Goal: Task Accomplishment & Management: Complete application form

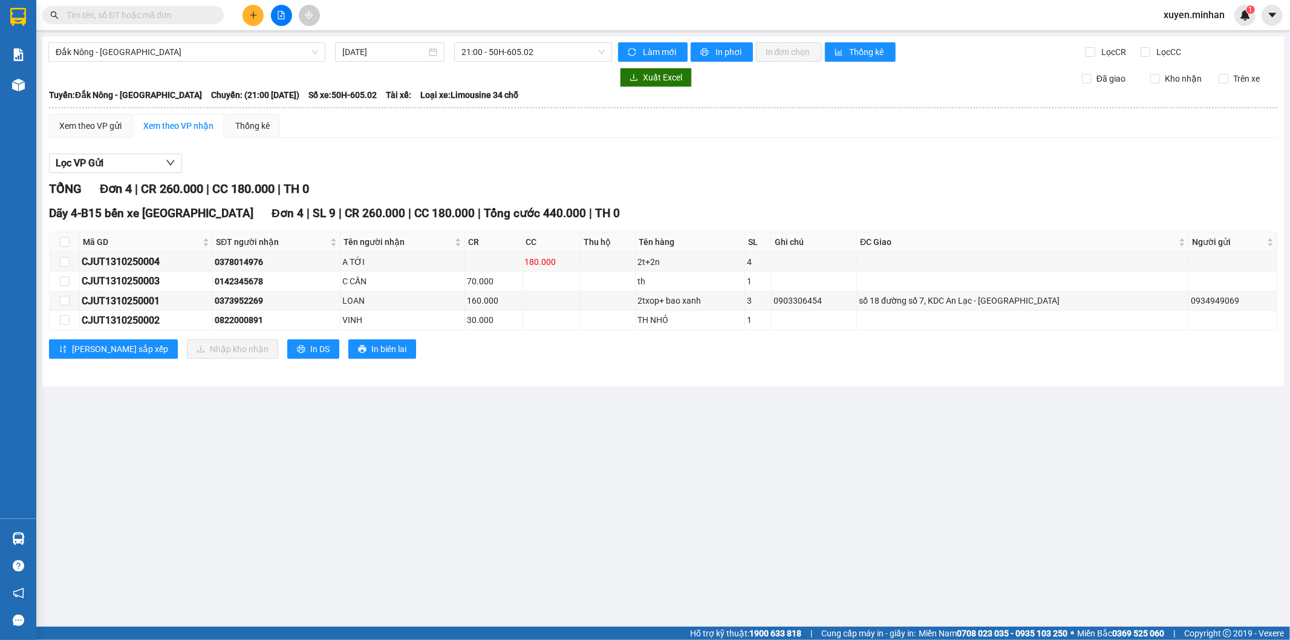
click at [254, 10] on button at bounding box center [253, 15] width 21 height 21
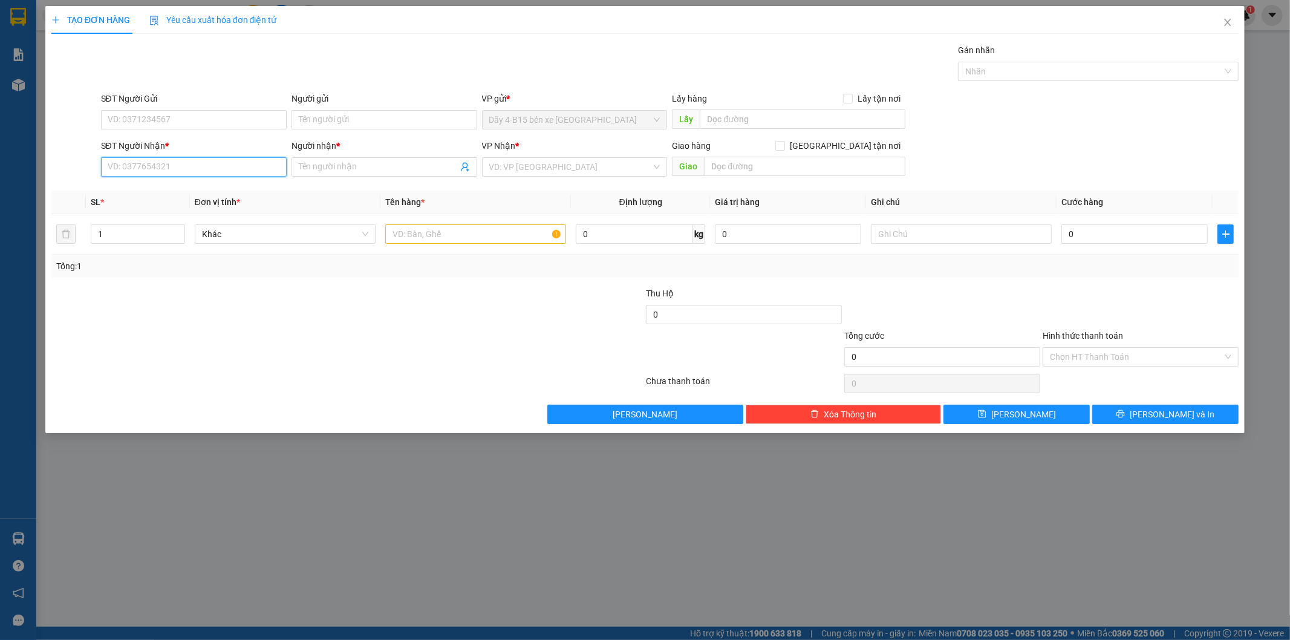
click at [136, 162] on input "SĐT Người Nhận *" at bounding box center [194, 166] width 186 height 19
type input "0865669606"
click at [353, 160] on input "Người nhận *" at bounding box center [378, 166] width 159 height 13
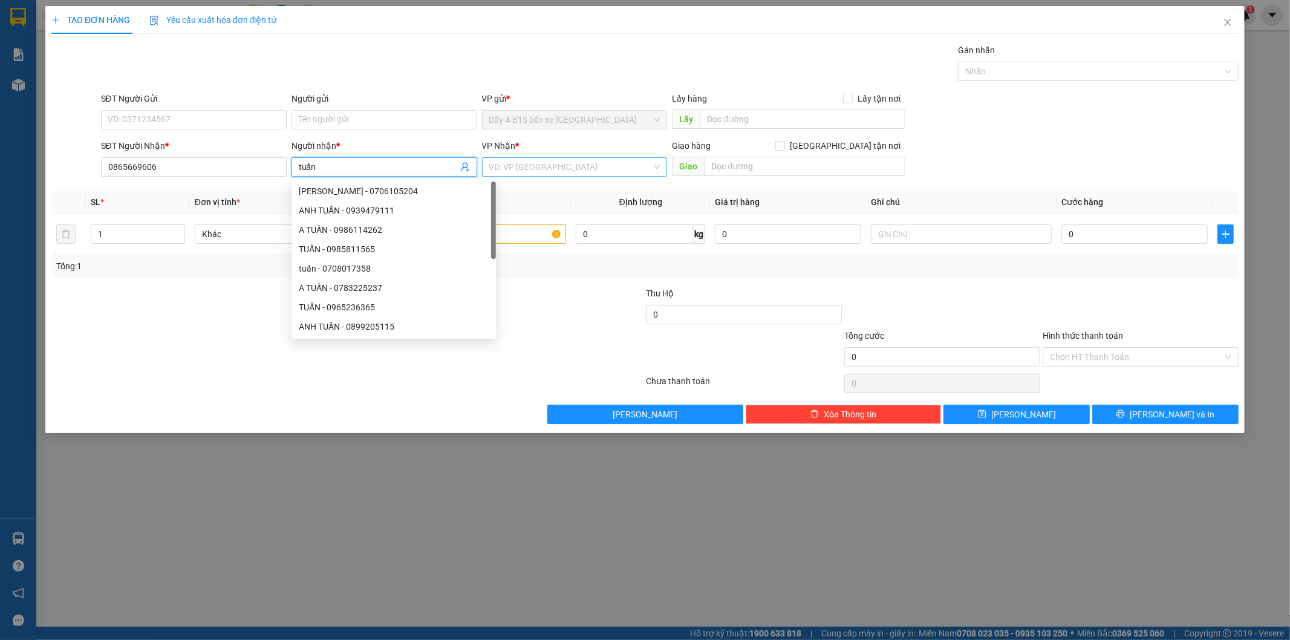
type input "tuấn"
click at [498, 166] on input "search" at bounding box center [570, 167] width 163 height 18
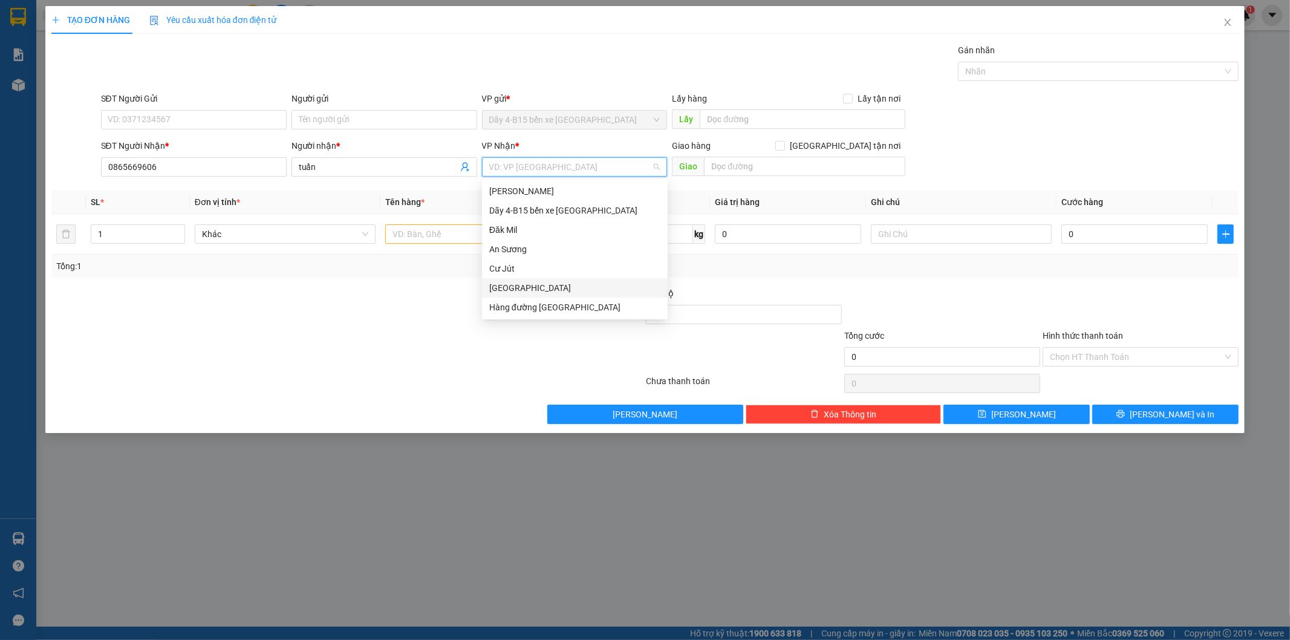
click at [538, 286] on div "[GEOGRAPHIC_DATA]" at bounding box center [574, 287] width 171 height 13
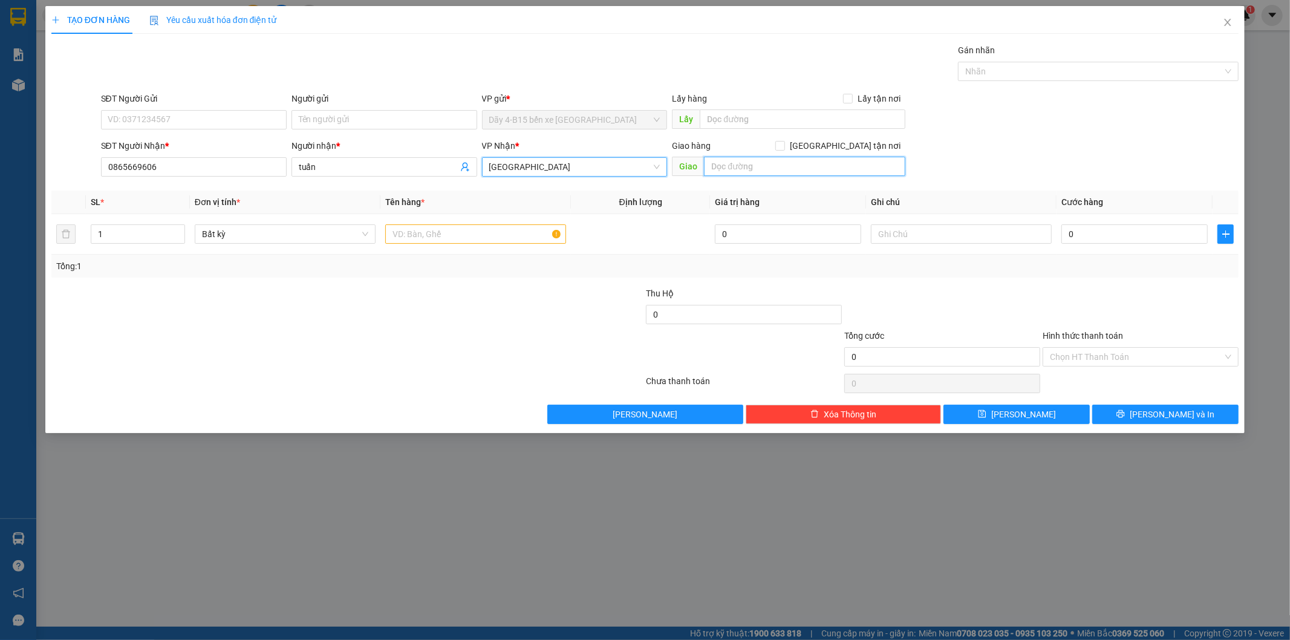
click at [737, 160] on input "text" at bounding box center [804, 166] width 201 height 19
type input "biển xanh"
click at [516, 236] on input "text" at bounding box center [475, 233] width 181 height 19
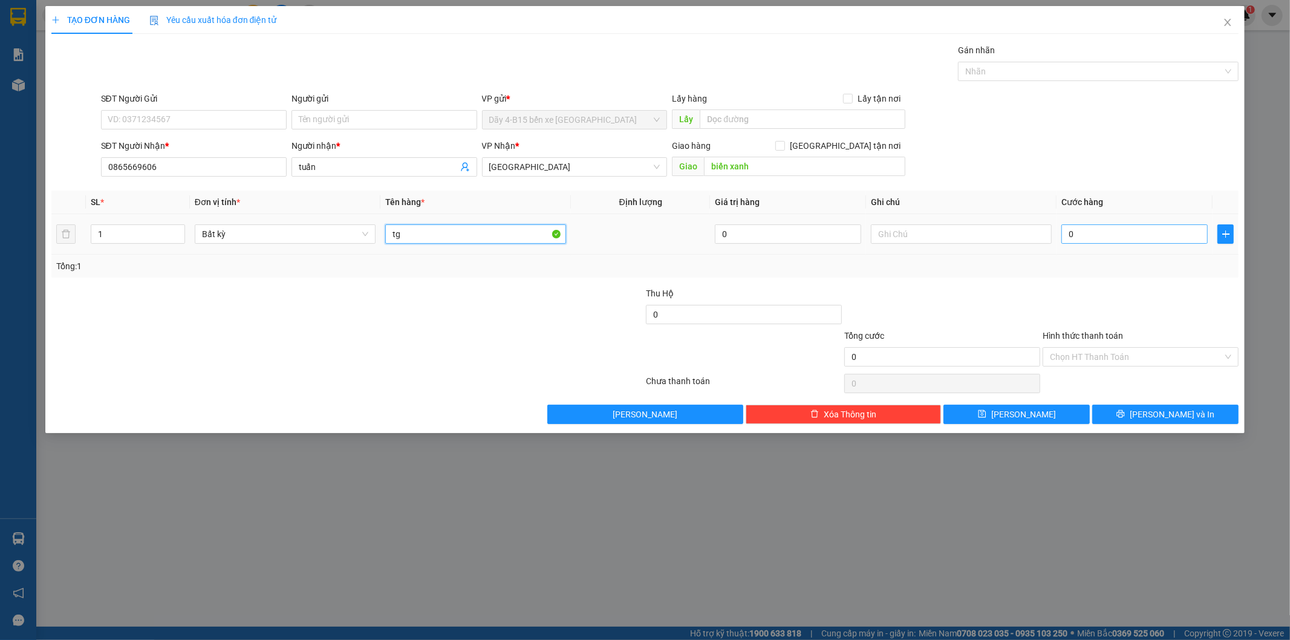
type input "tg"
click at [1144, 233] on input "0" at bounding box center [1134, 233] width 146 height 19
type input "4"
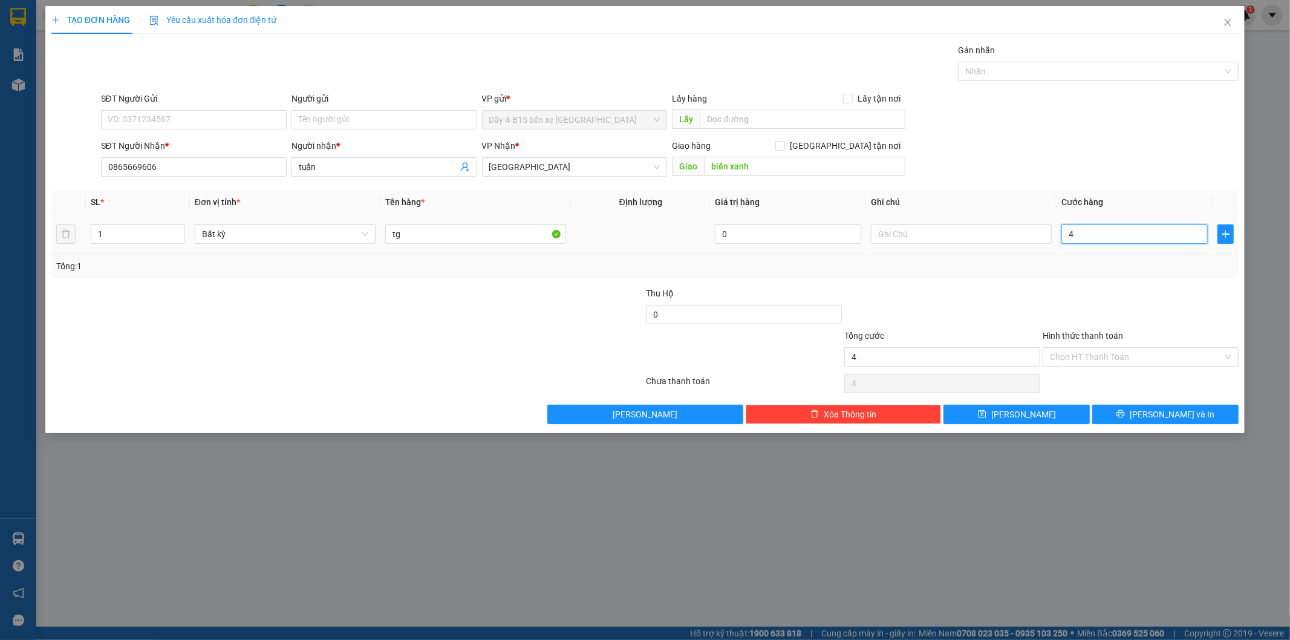
type input "40"
type input "40.000"
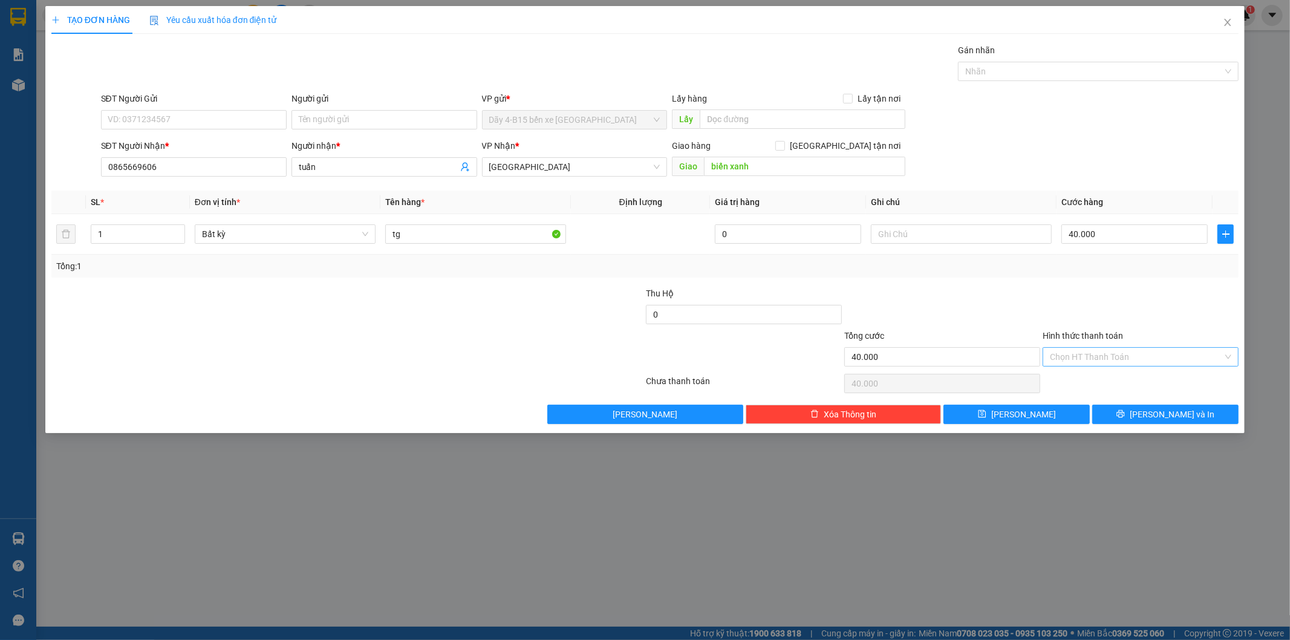
click at [1145, 363] on input "Hình thức thanh toán" at bounding box center [1136, 357] width 173 height 18
click at [1122, 378] on div "Tại văn phòng" at bounding box center [1140, 380] width 181 height 13
type input "0"
click at [1120, 412] on button "[PERSON_NAME] và In" at bounding box center [1165, 414] width 146 height 19
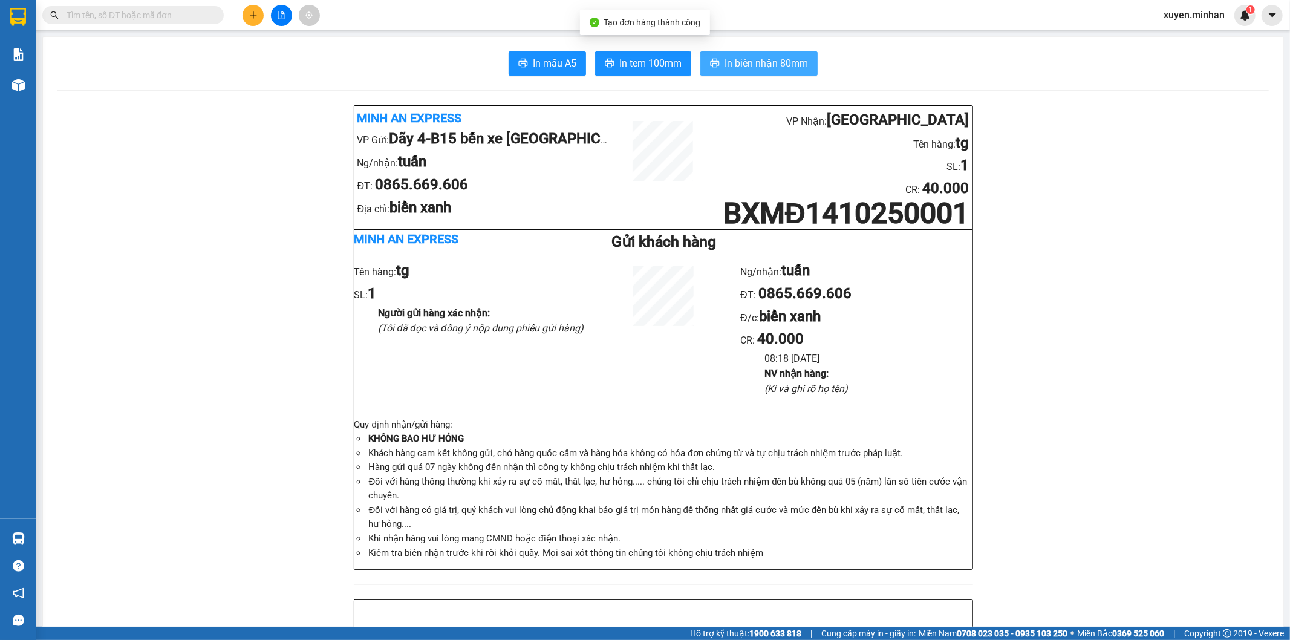
click at [757, 70] on span "In biên nhận 80mm" at bounding box center [766, 63] width 83 height 15
click at [611, 52] on button "In tem 100mm" at bounding box center [643, 63] width 96 height 24
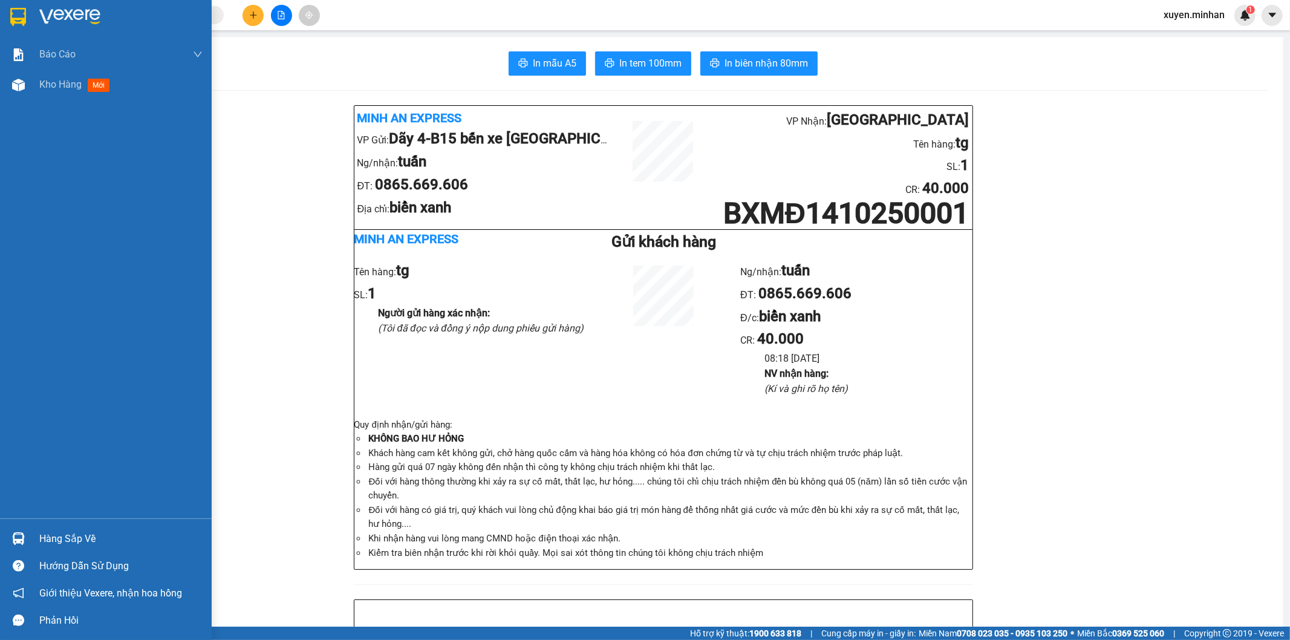
click at [15, 16] on img at bounding box center [18, 17] width 16 height 18
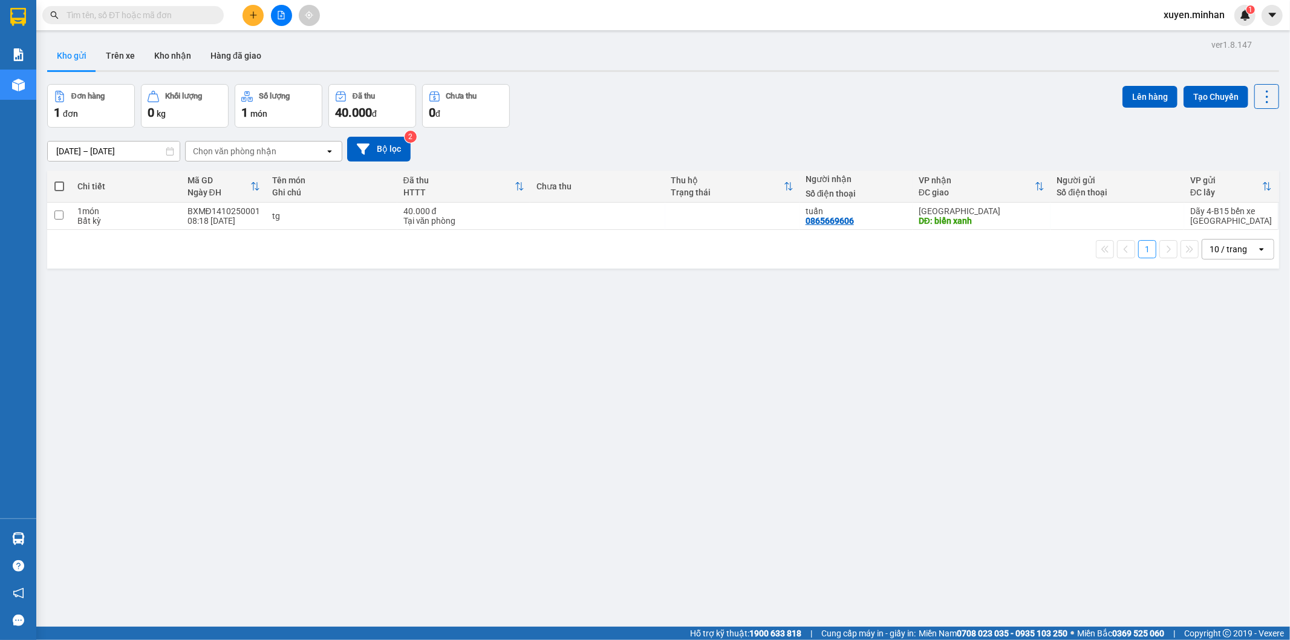
click at [491, 365] on div "ver 1.8.147 Kho gửi Trên xe Kho nhận Hàng đã giao Đơn hàng 1 đơn Khối lượng 0 k…" at bounding box center [663, 356] width 1242 height 640
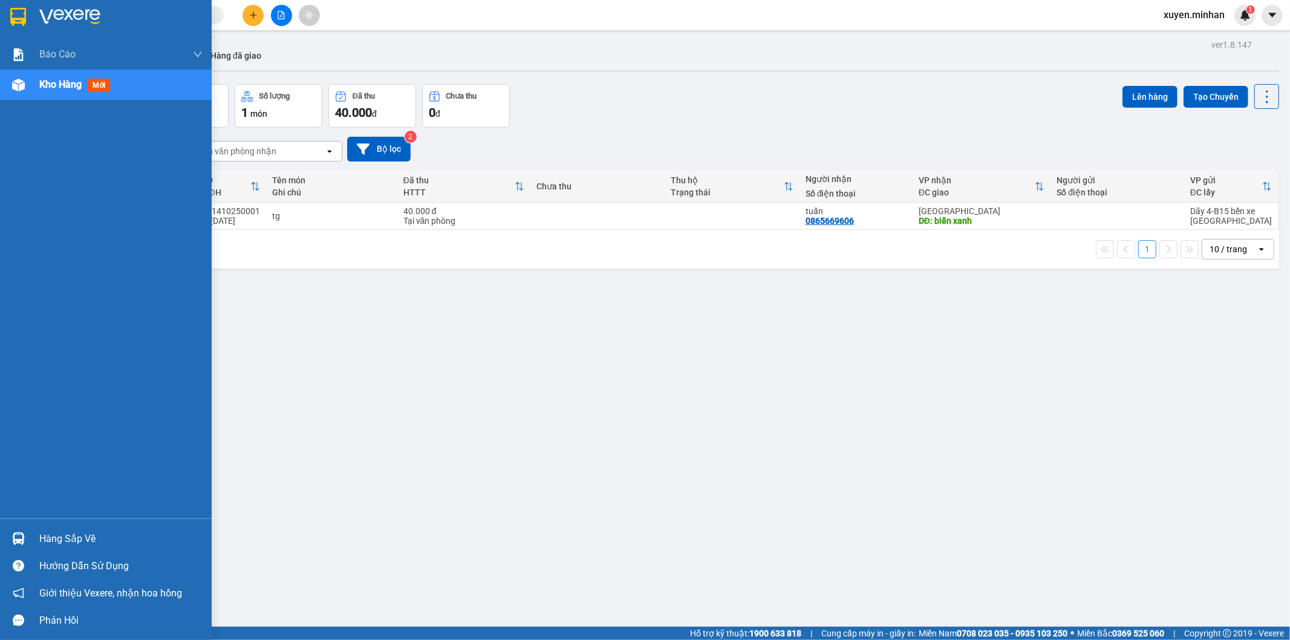
click at [25, 20] on div at bounding box center [18, 16] width 21 height 21
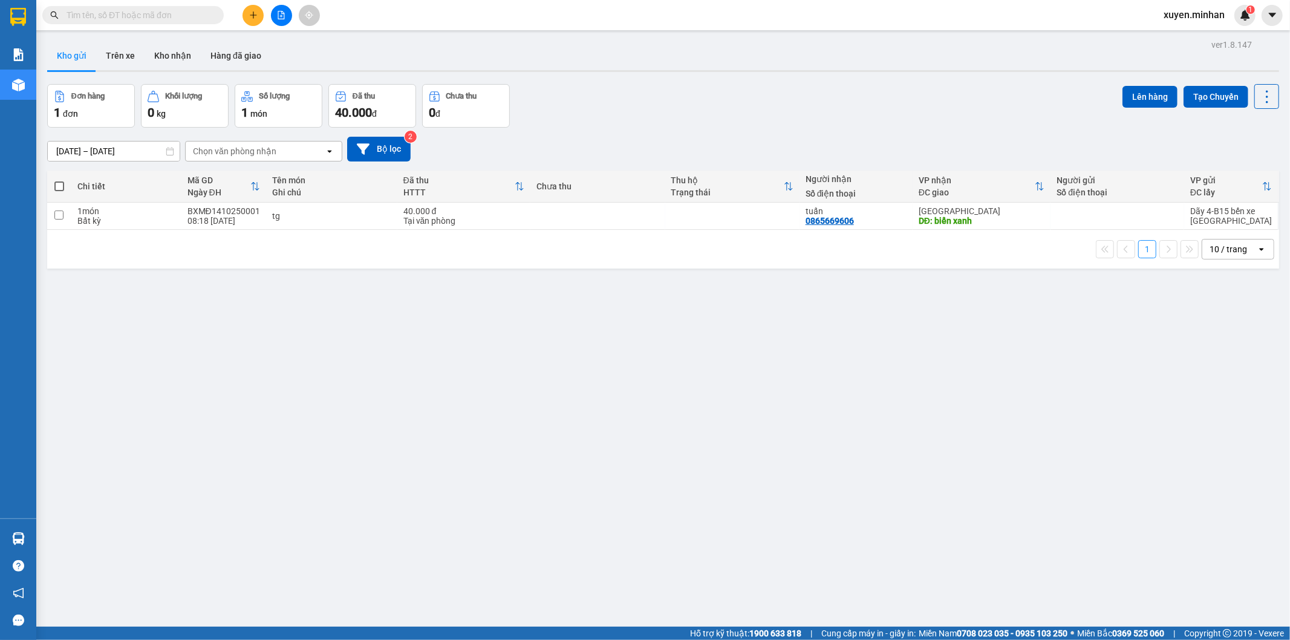
click at [117, 21] on input "text" at bounding box center [138, 14] width 143 height 13
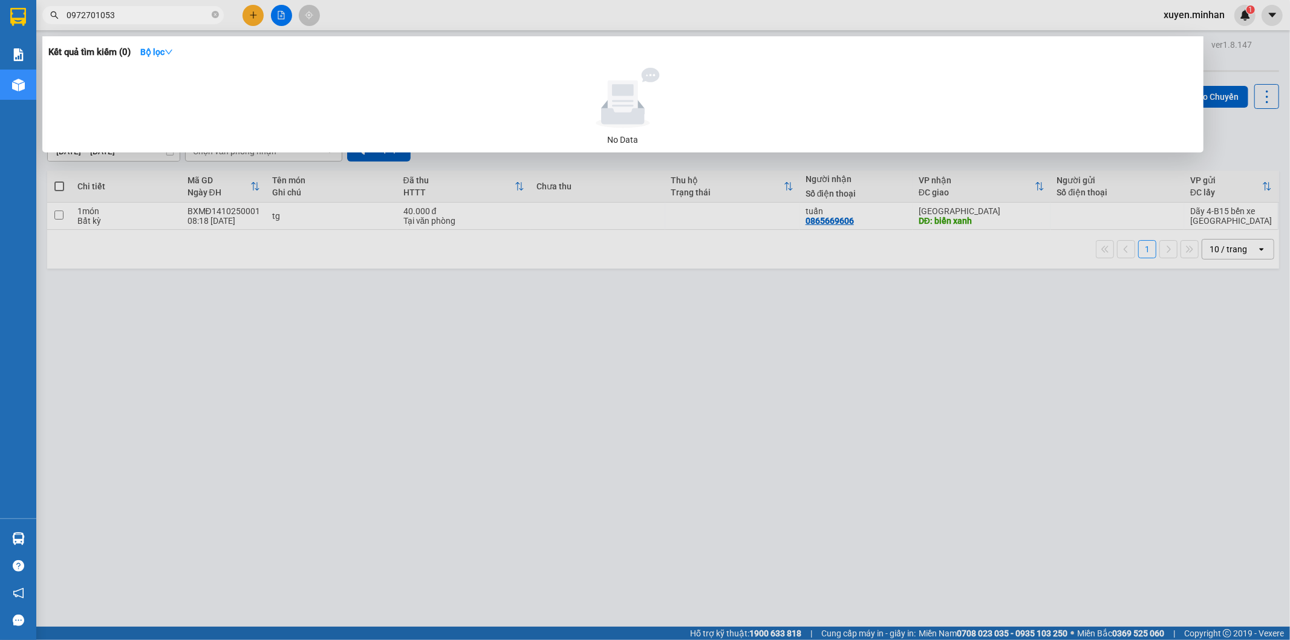
drag, startPoint x: 125, startPoint y: 16, endPoint x: 65, endPoint y: 9, distance: 59.6
click at [65, 9] on span "0972701053" at bounding box center [132, 15] width 181 height 18
type input "0972701053"
